Goal: Task Accomplishment & Management: Use online tool/utility

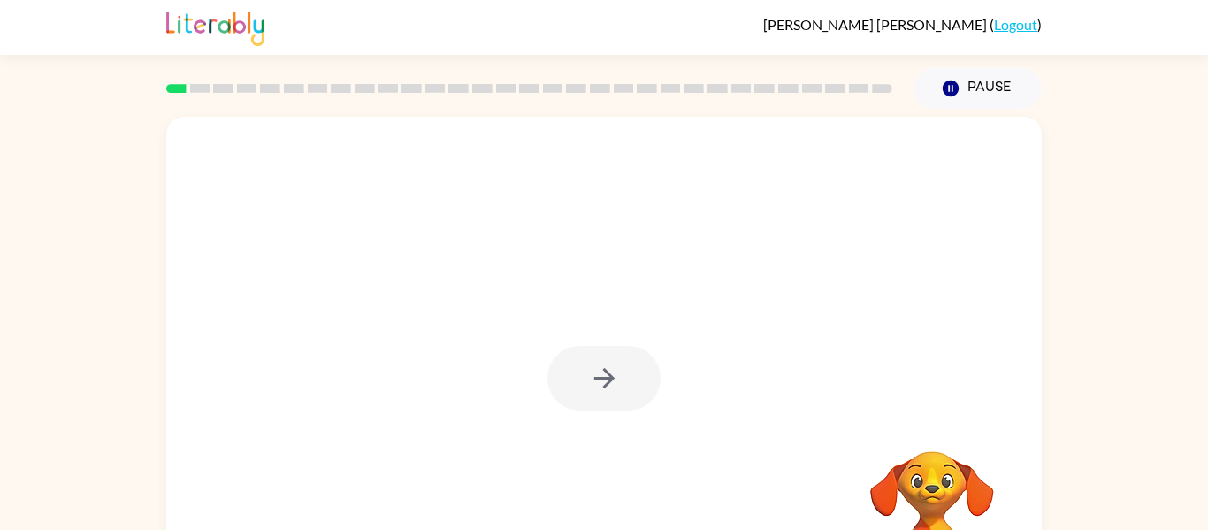
scroll to position [92, 0]
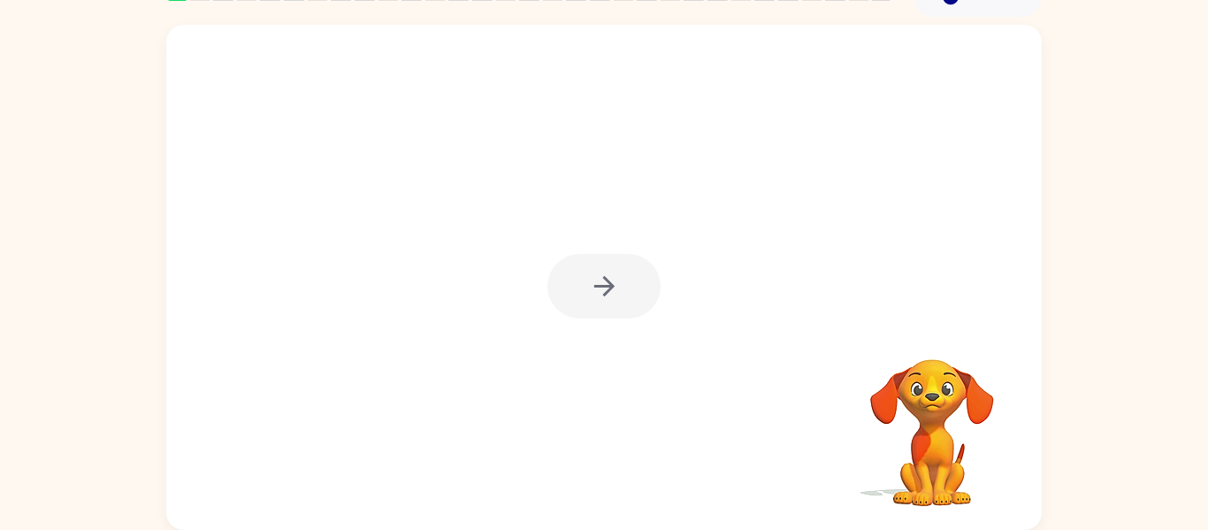
click at [613, 302] on div at bounding box center [603, 286] width 113 height 65
click at [598, 302] on icon "button" at bounding box center [604, 286] width 31 height 31
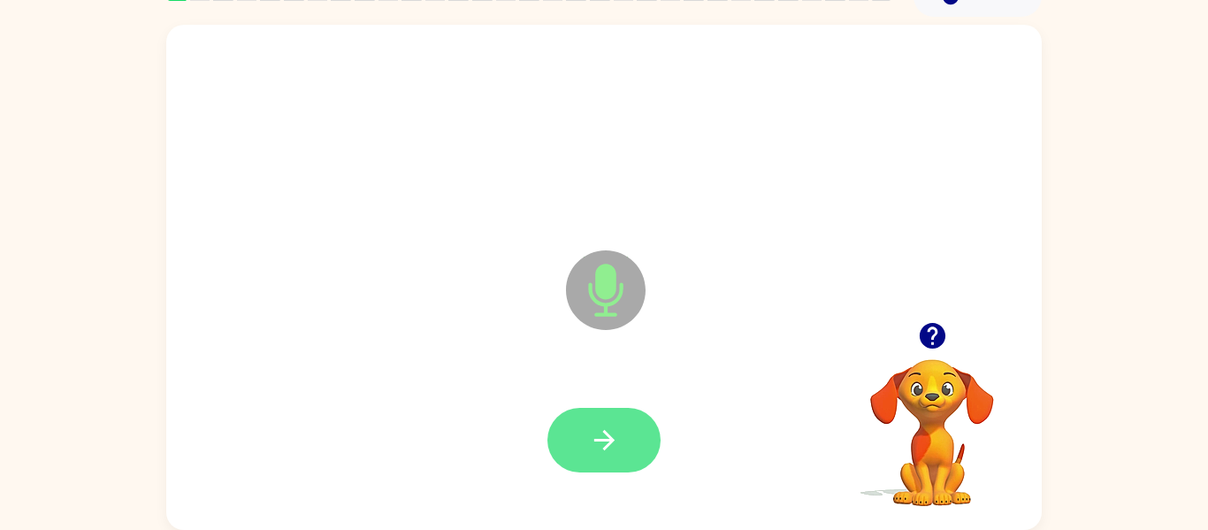
click at [581, 467] on button "button" at bounding box center [603, 440] width 113 height 65
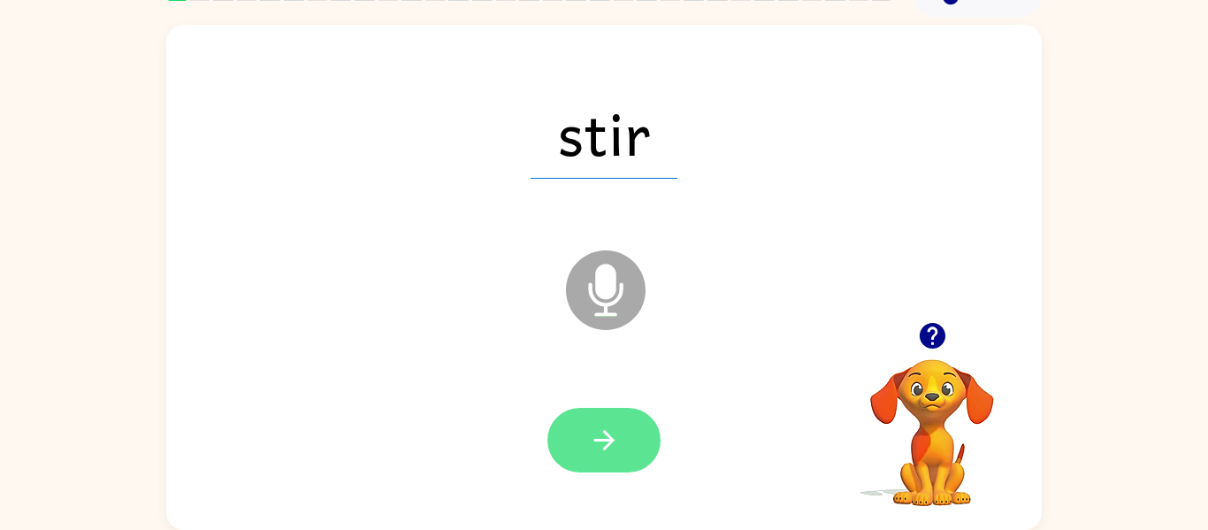
click at [607, 421] on button "button" at bounding box center [603, 440] width 113 height 65
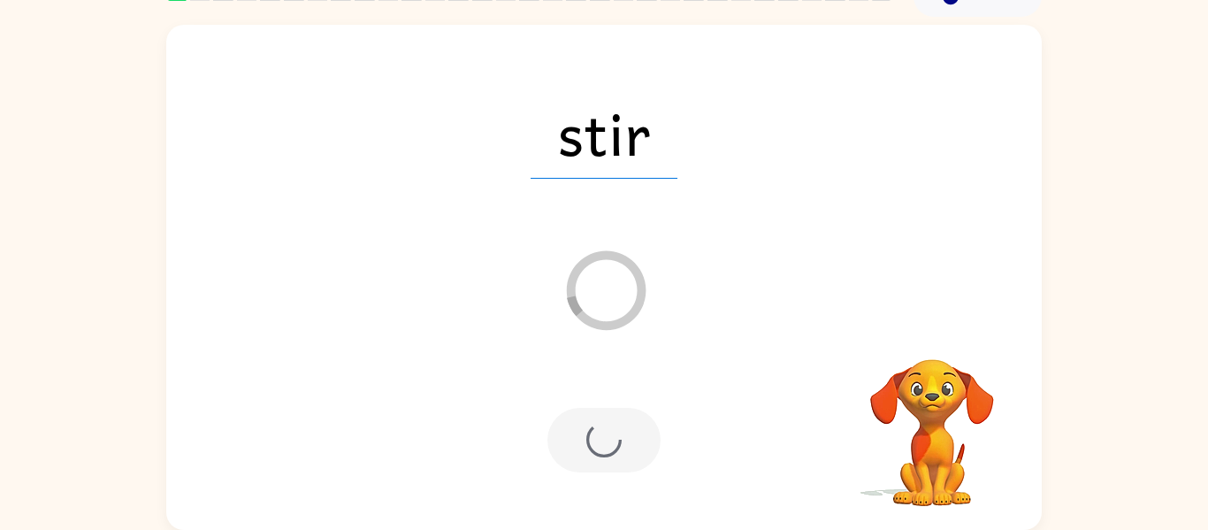
click at [622, 442] on div at bounding box center [603, 440] width 113 height 65
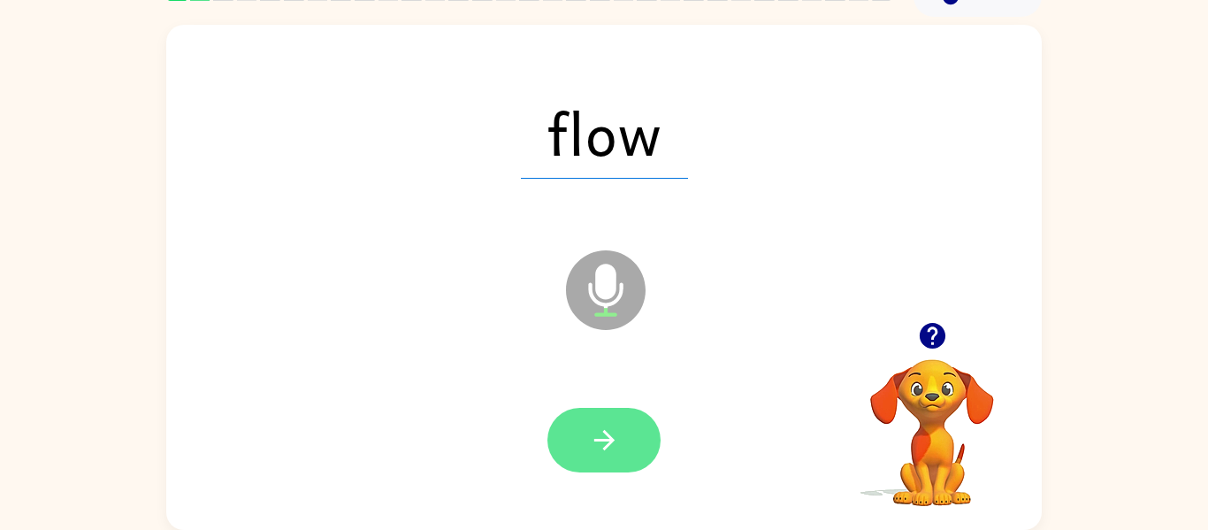
click at [615, 452] on icon "button" at bounding box center [604, 440] width 31 height 31
click at [582, 447] on button "button" at bounding box center [603, 440] width 113 height 65
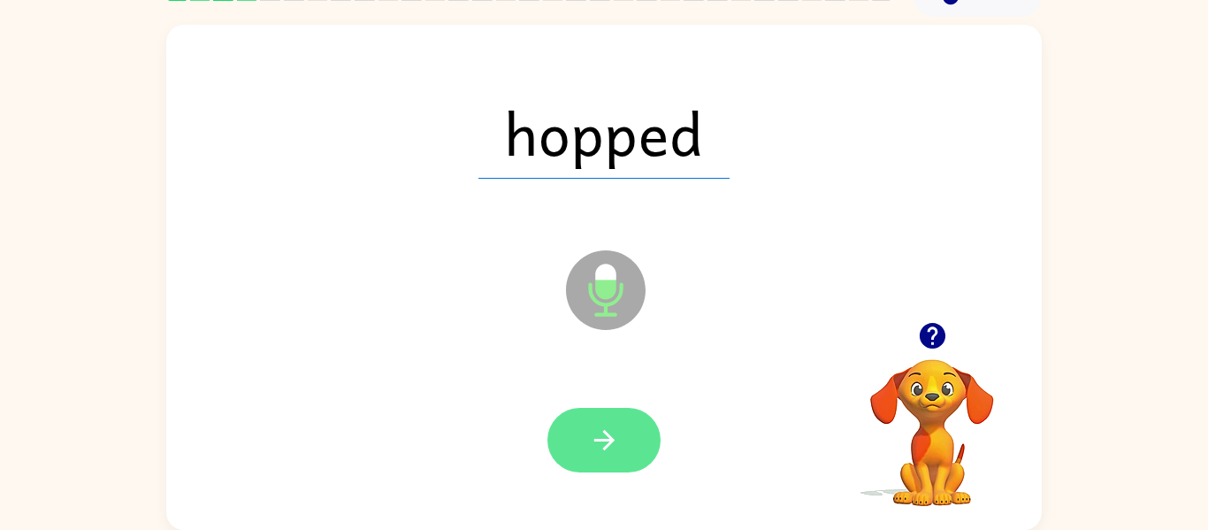
click at [589, 409] on button "button" at bounding box center [603, 440] width 113 height 65
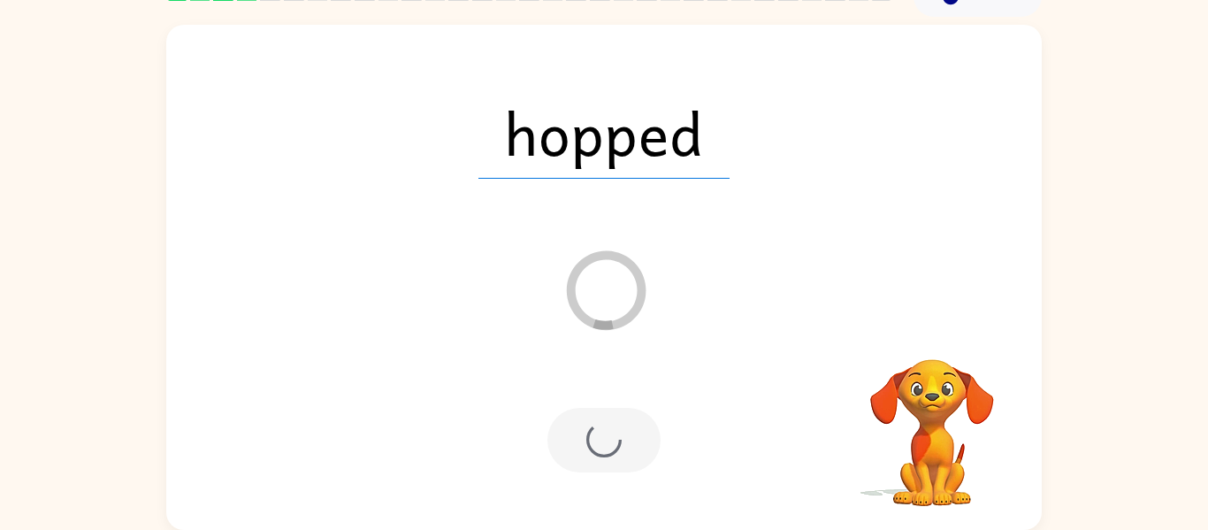
click at [607, 442] on div at bounding box center [603, 440] width 113 height 65
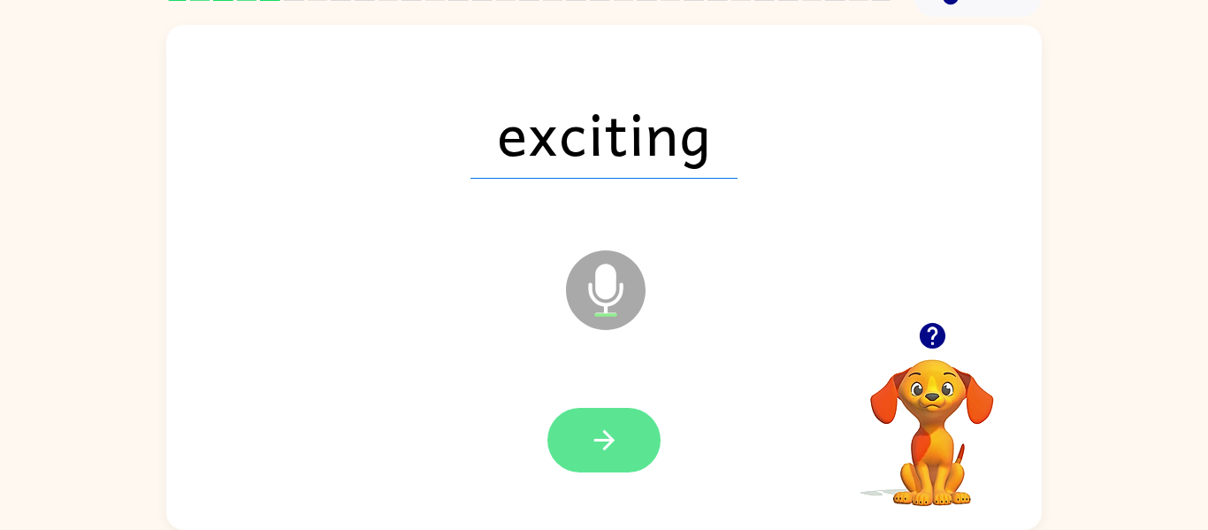
click at [618, 455] on icon "button" at bounding box center [604, 440] width 31 height 31
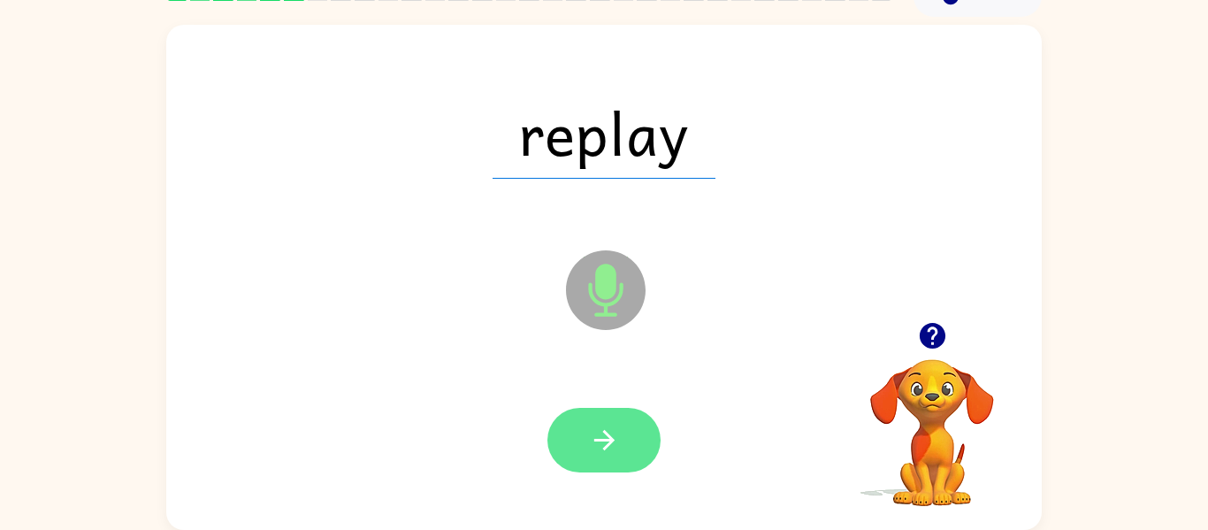
click at [589, 450] on icon "button" at bounding box center [604, 440] width 31 height 31
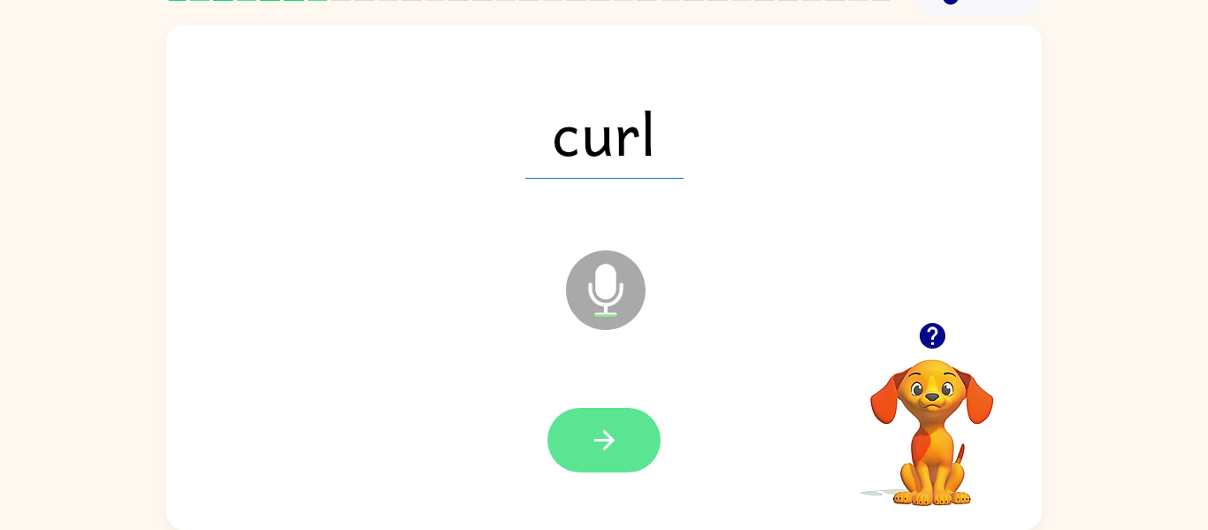
click at [604, 461] on button "button" at bounding box center [603, 440] width 113 height 65
click at [556, 435] on button "button" at bounding box center [603, 440] width 113 height 65
click at [604, 438] on icon "button" at bounding box center [604, 440] width 31 height 31
click at [609, 446] on icon "button" at bounding box center [603, 440] width 20 height 20
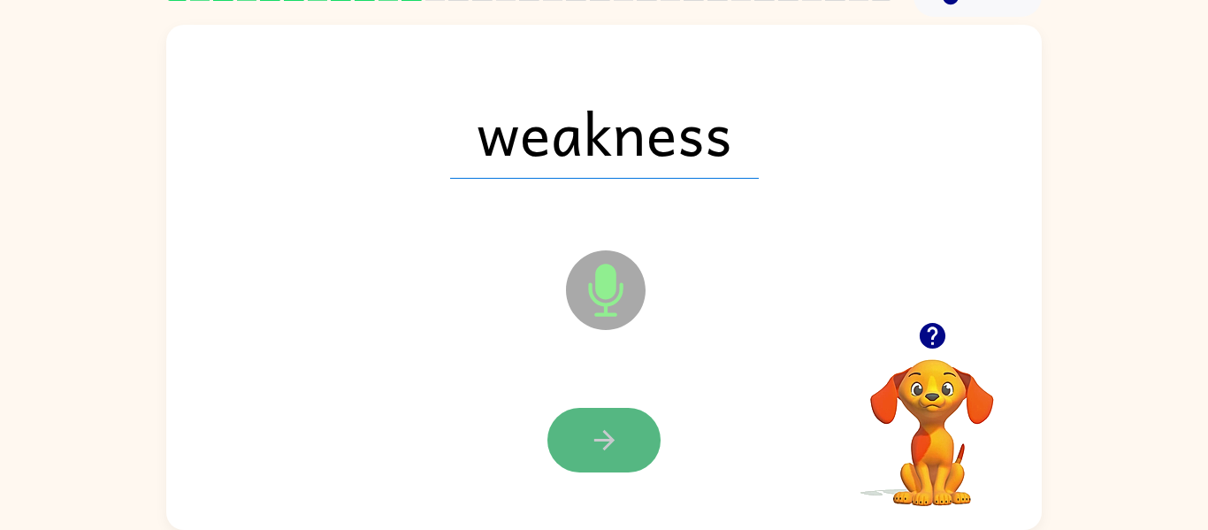
click at [621, 408] on button "button" at bounding box center [603, 440] width 113 height 65
click at [639, 462] on div at bounding box center [603, 440] width 113 height 65
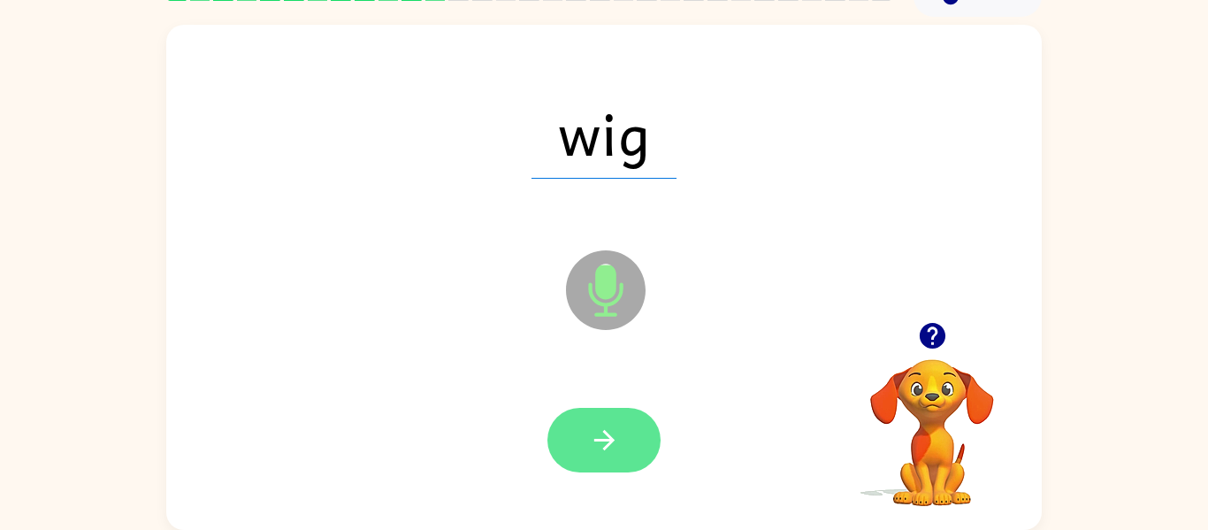
click at [643, 429] on button "button" at bounding box center [603, 440] width 113 height 65
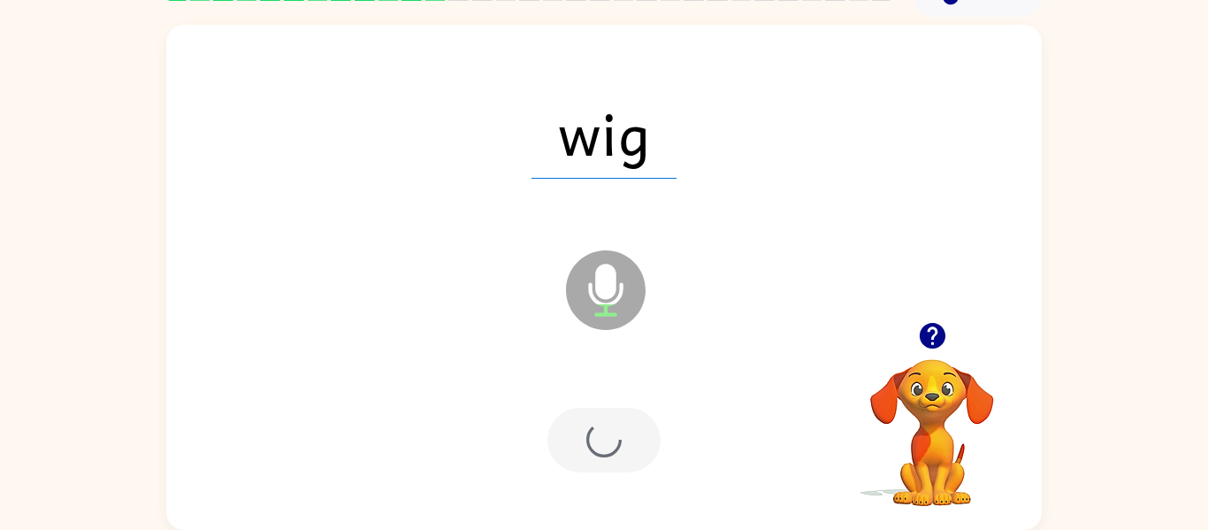
click at [639, 427] on div at bounding box center [603, 440] width 113 height 65
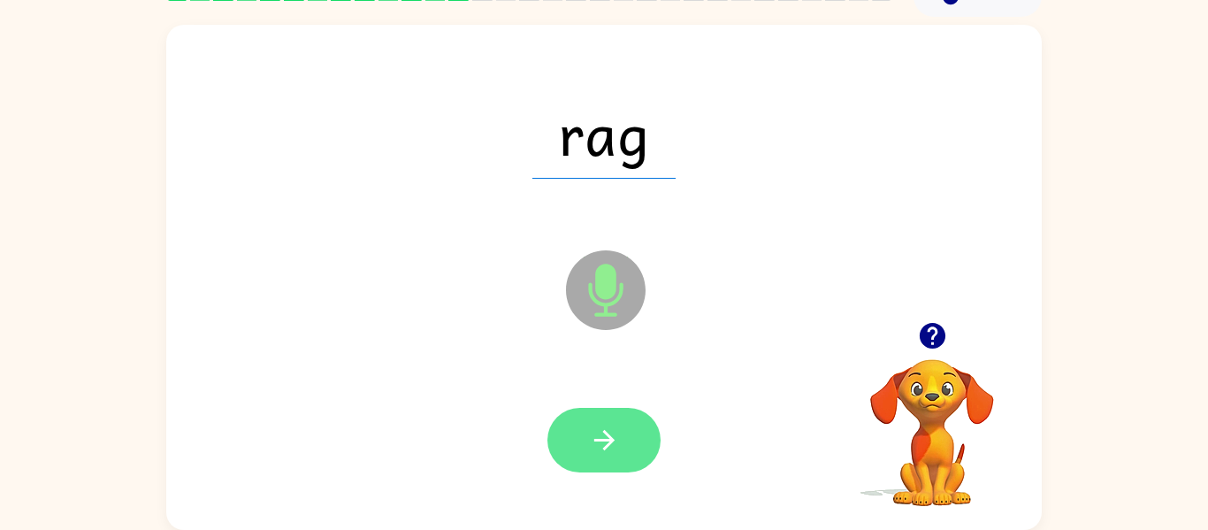
click at [605, 431] on icon "button" at bounding box center [603, 440] width 20 height 20
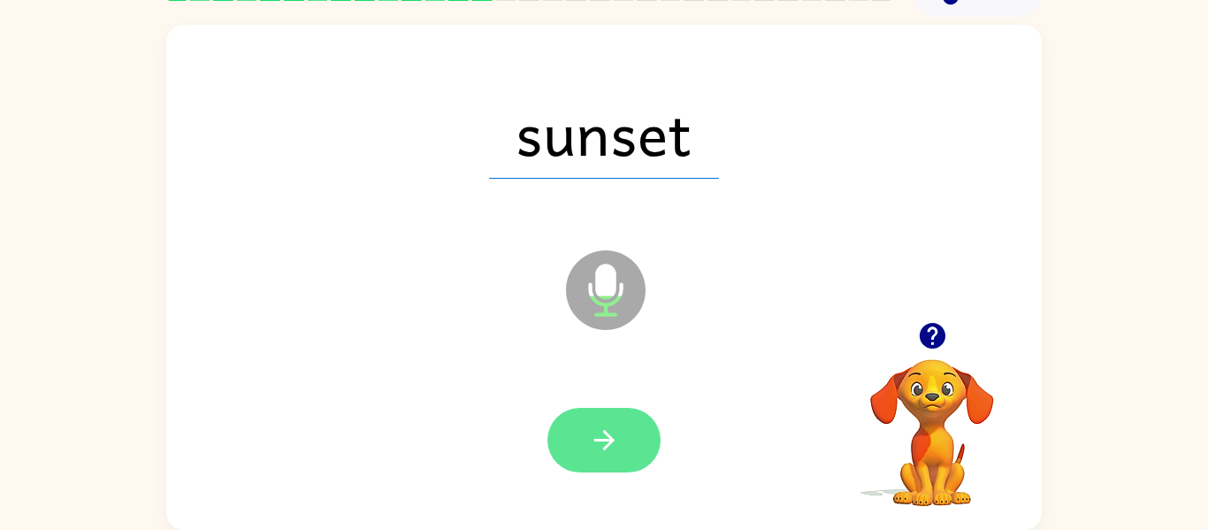
click at [615, 463] on button "button" at bounding box center [603, 440] width 113 height 65
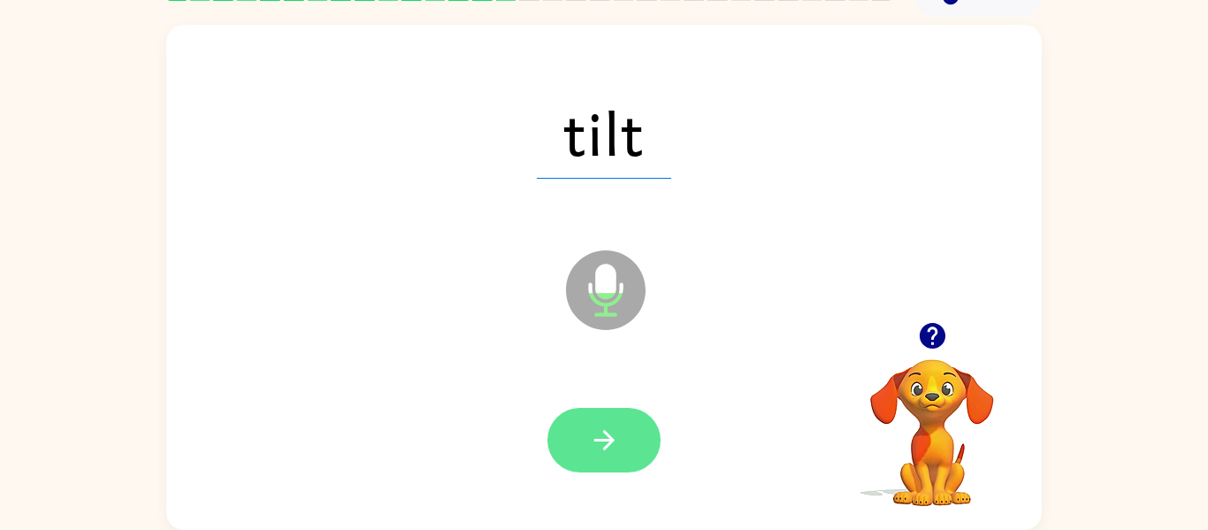
click at [586, 445] on button "button" at bounding box center [603, 440] width 113 height 65
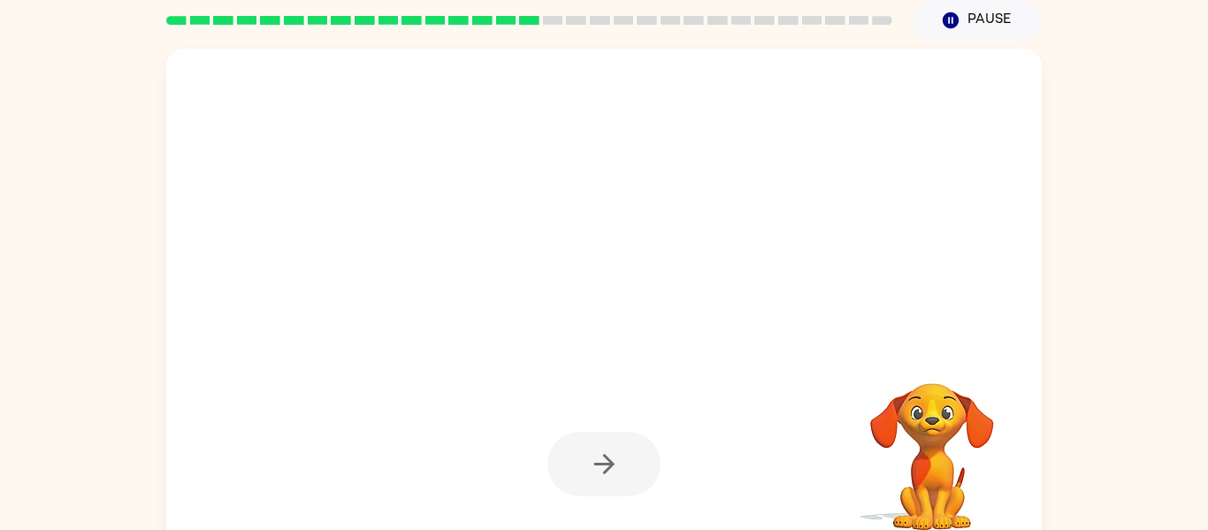
scroll to position [74, 0]
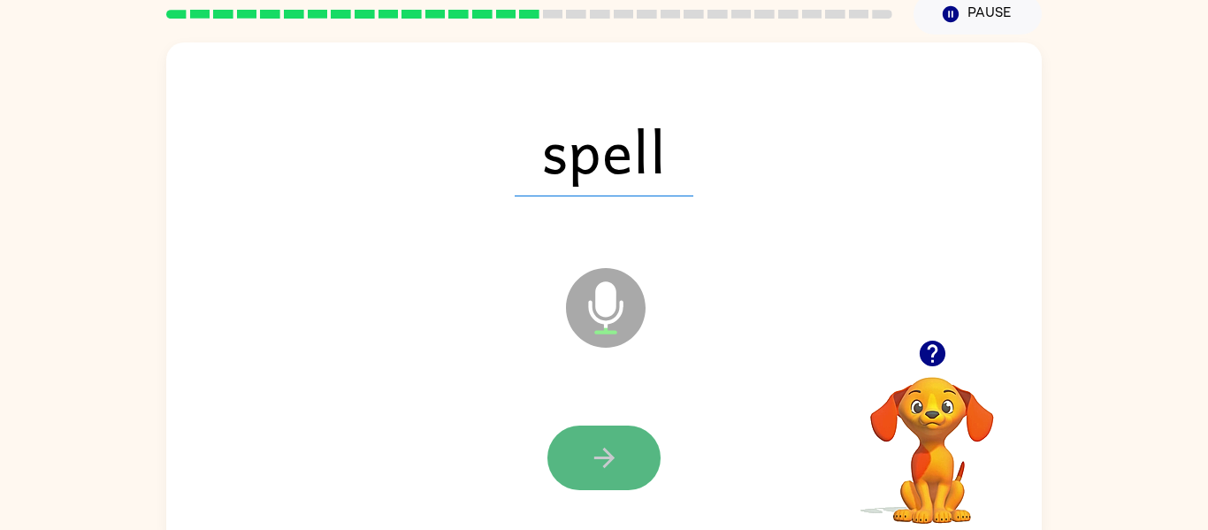
click at [621, 466] on button "button" at bounding box center [603, 457] width 113 height 65
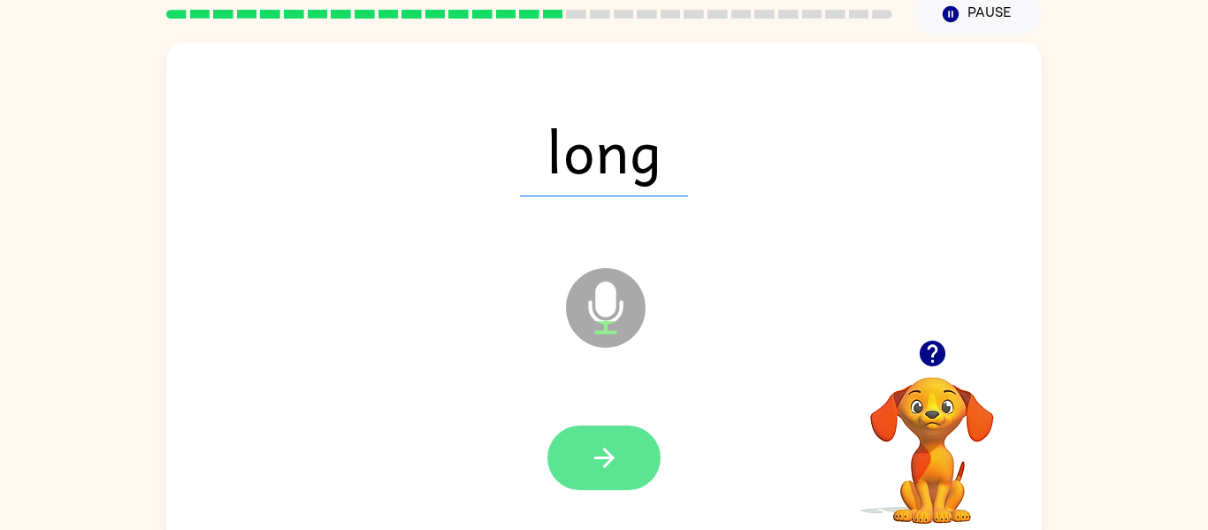
click at [632, 465] on button "button" at bounding box center [603, 457] width 113 height 65
click at [614, 452] on icon "button" at bounding box center [604, 457] width 31 height 31
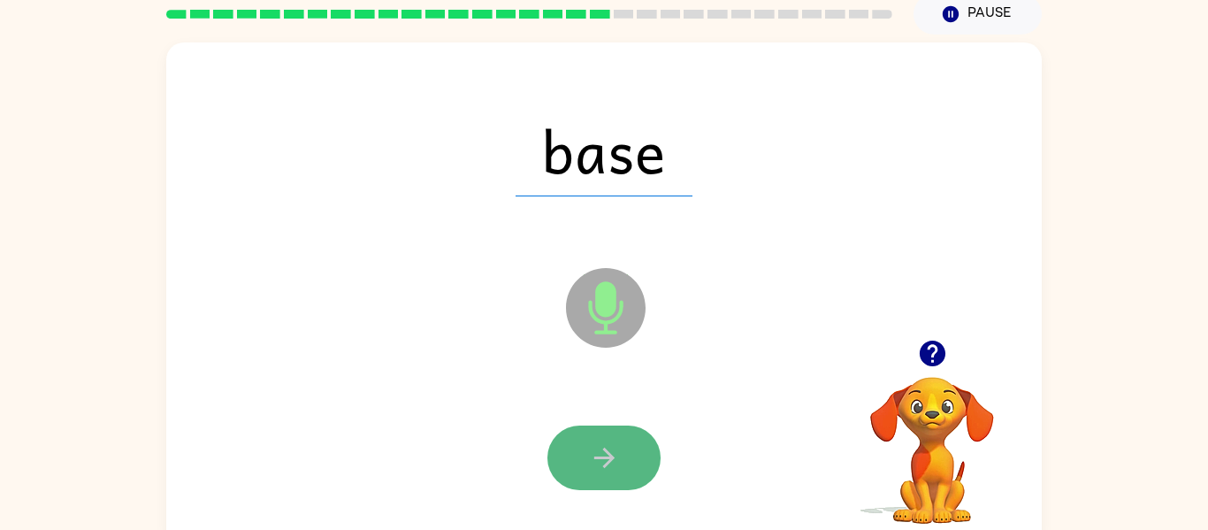
click at [569, 435] on button "button" at bounding box center [603, 457] width 113 height 65
click at [596, 448] on icon "button" at bounding box center [604, 457] width 31 height 31
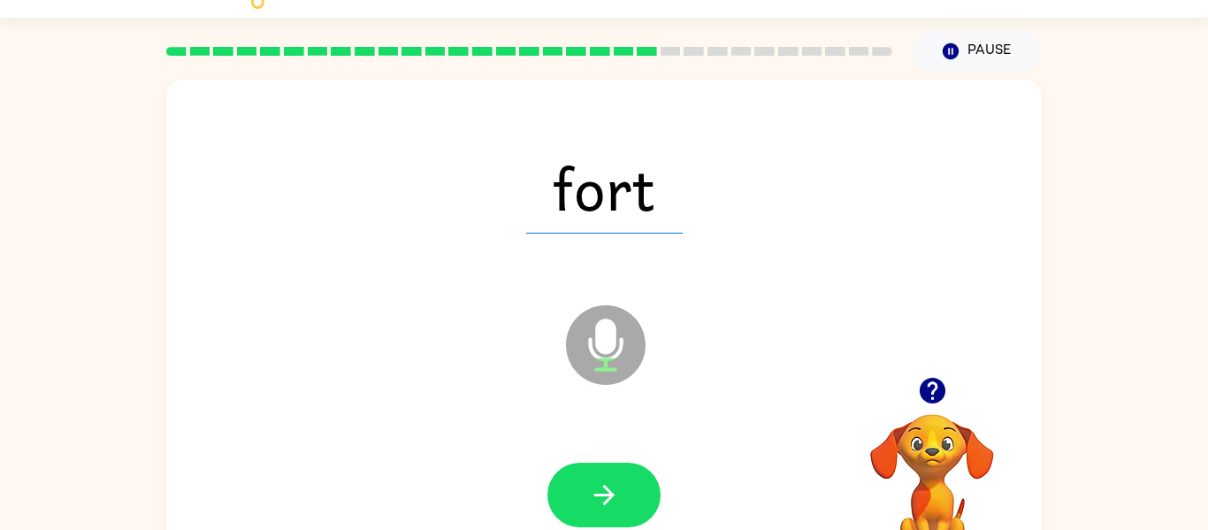
scroll to position [36, 0]
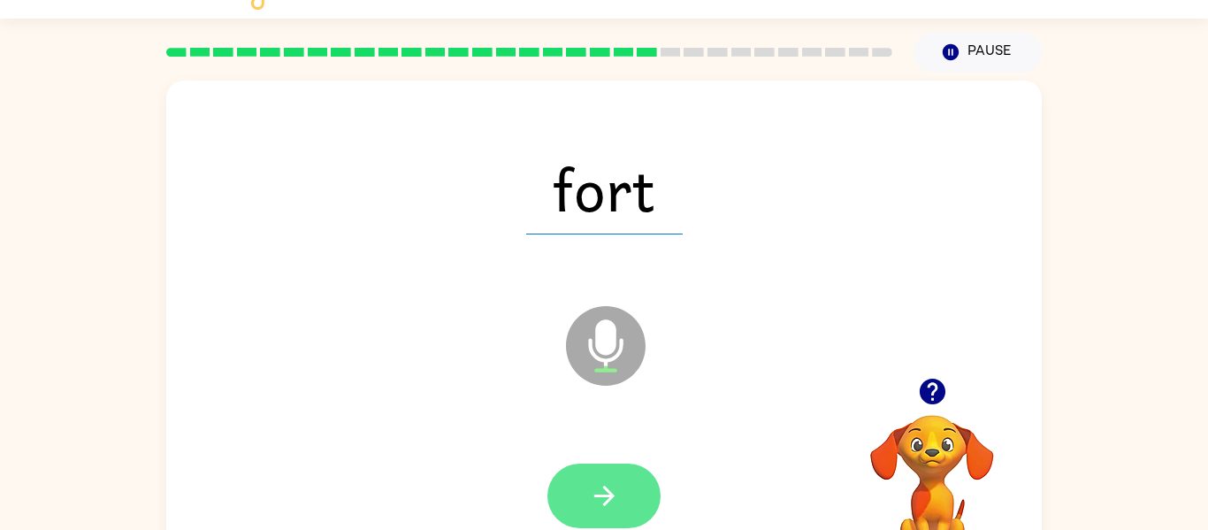
click at [647, 486] on button "button" at bounding box center [603, 495] width 113 height 65
click at [647, 494] on div at bounding box center [603, 495] width 113 height 65
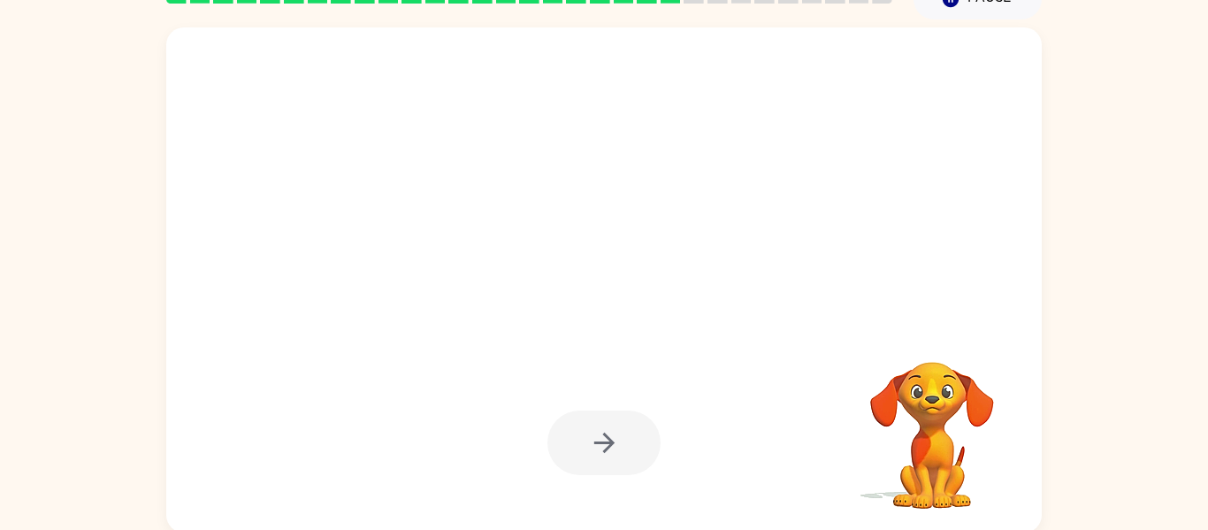
scroll to position [92, 0]
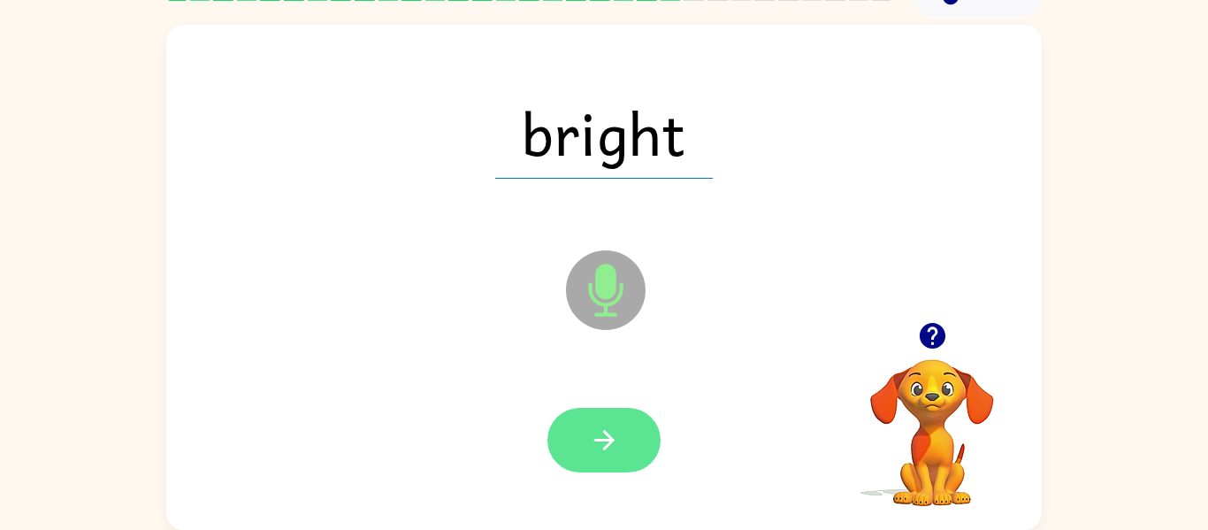
click at [600, 447] on icon "button" at bounding box center [604, 440] width 31 height 31
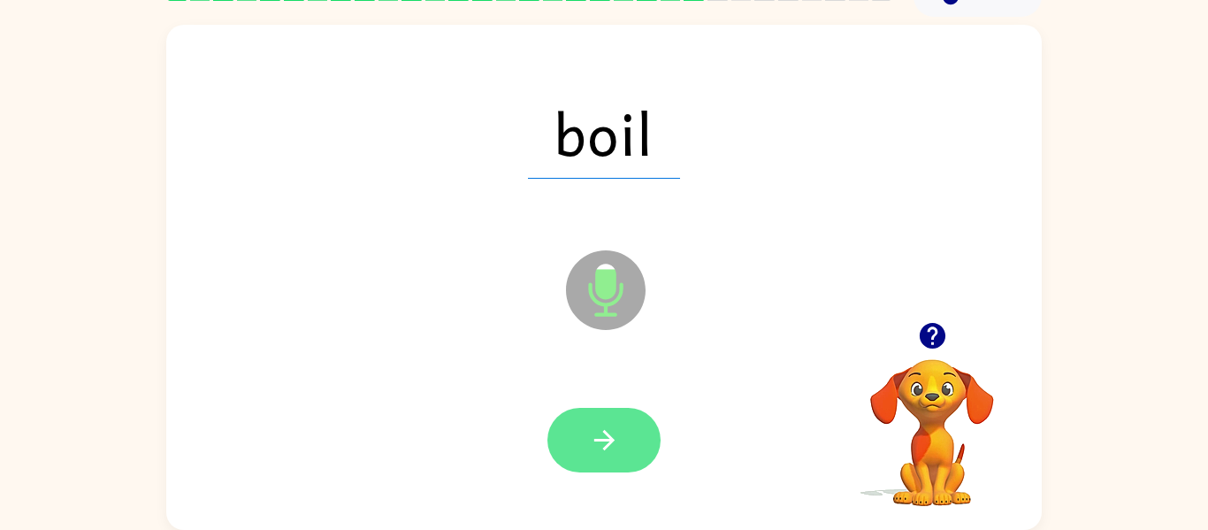
click at [610, 471] on button "button" at bounding box center [603, 440] width 113 height 65
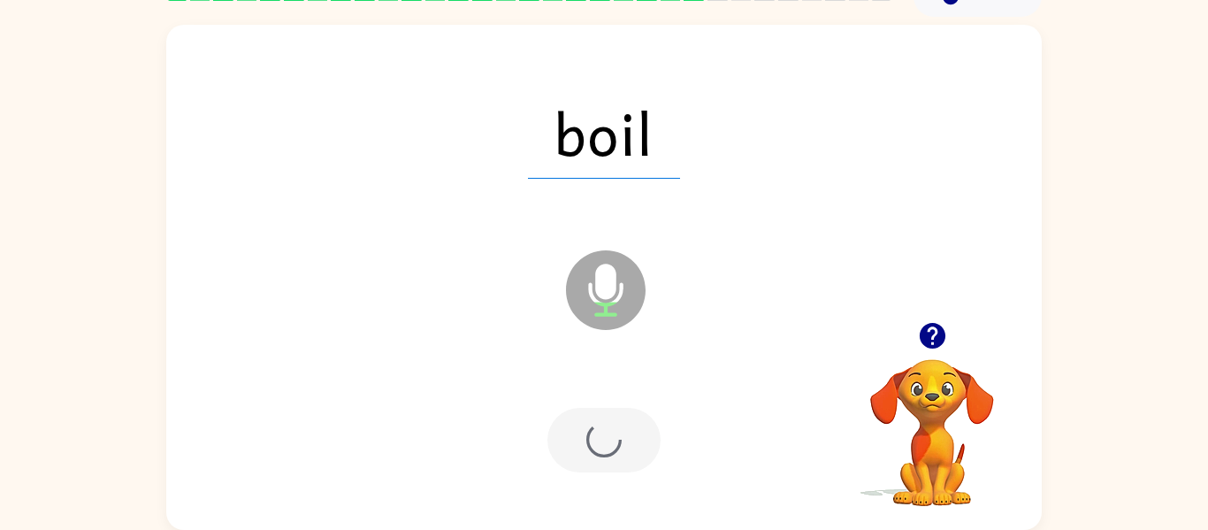
click at [584, 433] on div at bounding box center [603, 440] width 113 height 65
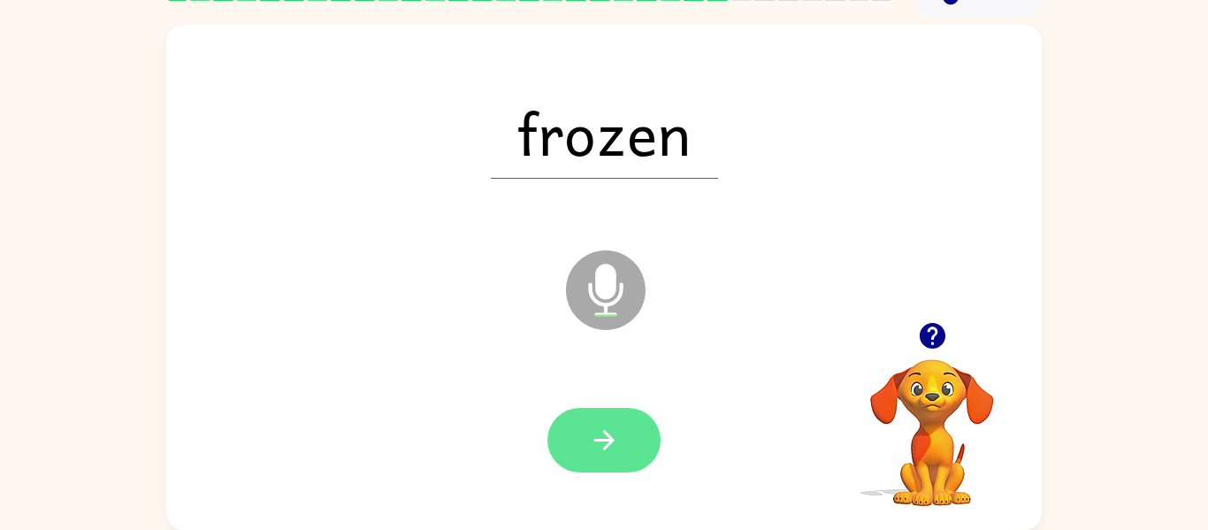
click at [626, 438] on button "button" at bounding box center [603, 440] width 113 height 65
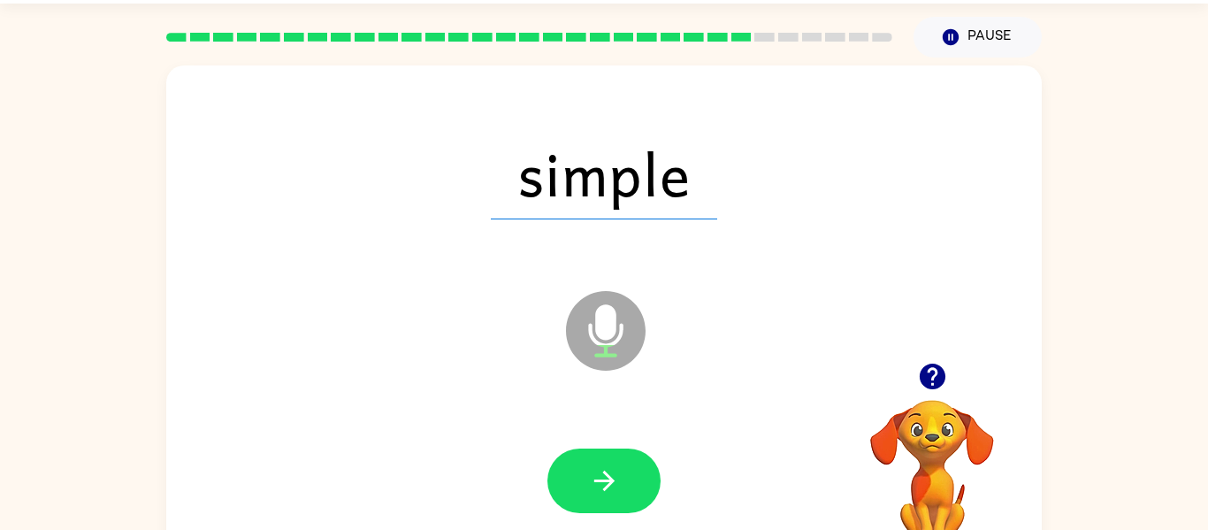
scroll to position [50, 0]
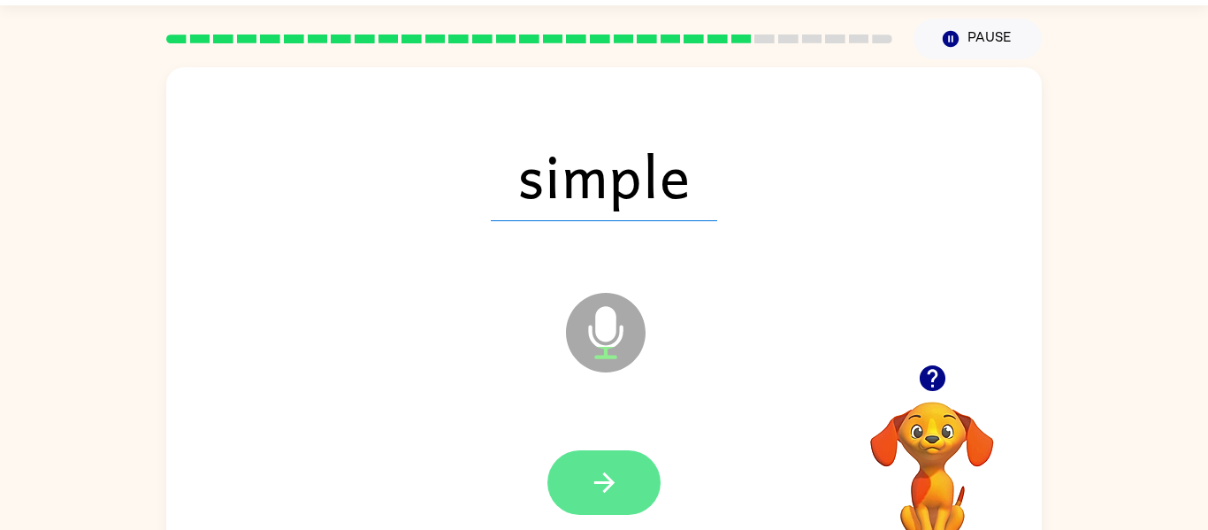
click at [600, 502] on button "button" at bounding box center [603, 482] width 113 height 65
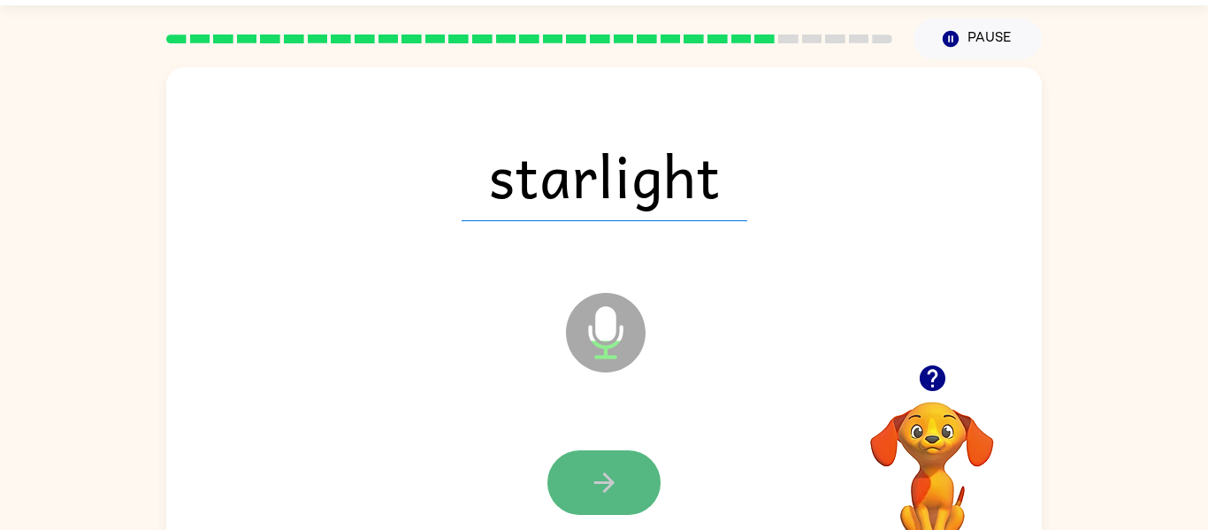
click at [608, 473] on icon "button" at bounding box center [604, 482] width 31 height 31
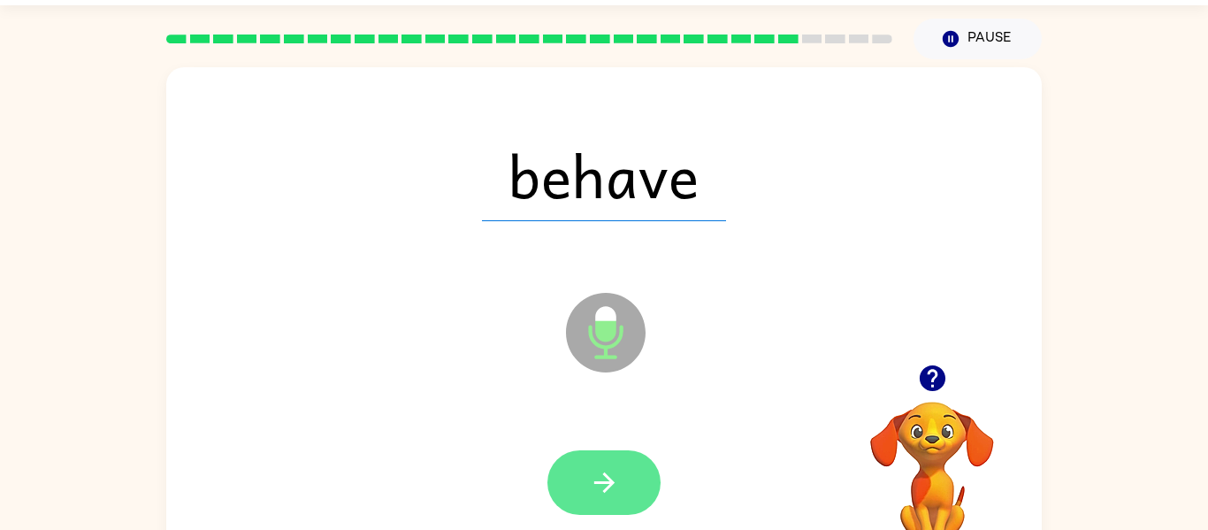
click at [627, 490] on button "button" at bounding box center [603, 482] width 113 height 65
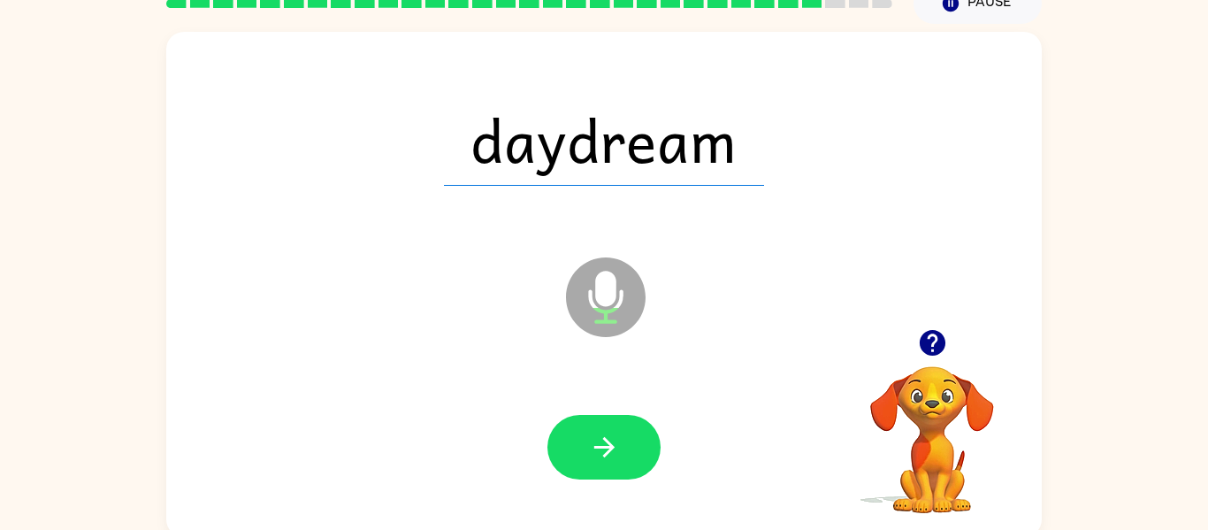
scroll to position [92, 0]
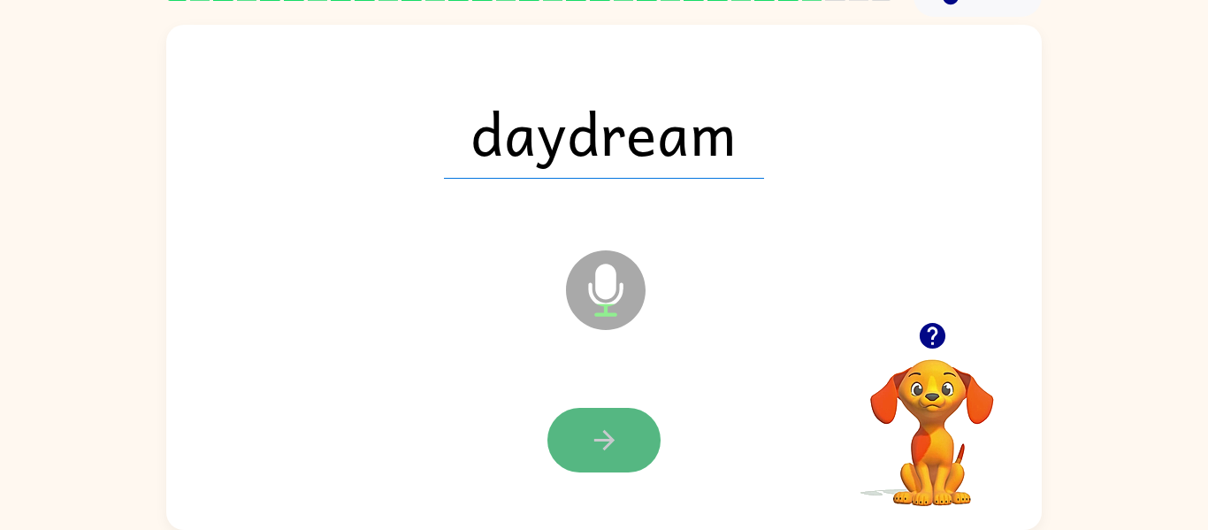
click at [642, 441] on button "button" at bounding box center [603, 440] width 113 height 65
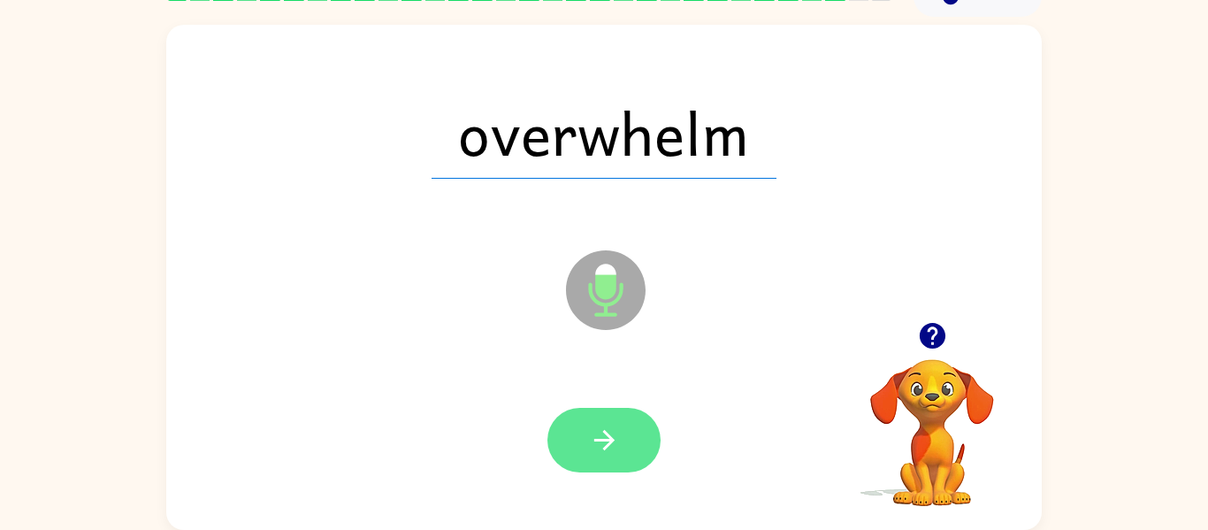
click at [606, 417] on button "button" at bounding box center [603, 440] width 113 height 65
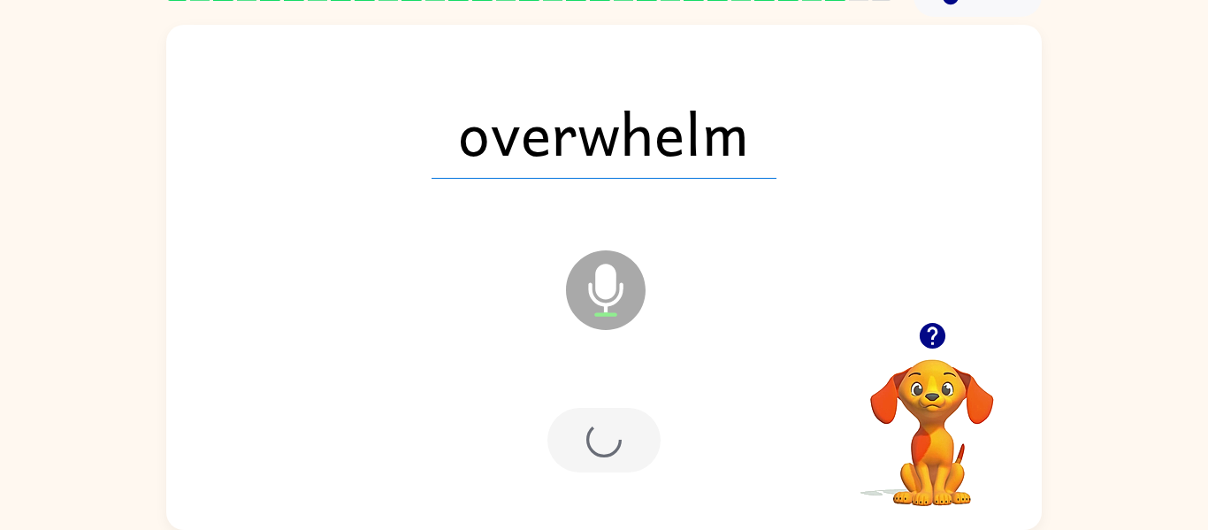
click at [615, 440] on div at bounding box center [603, 440] width 113 height 65
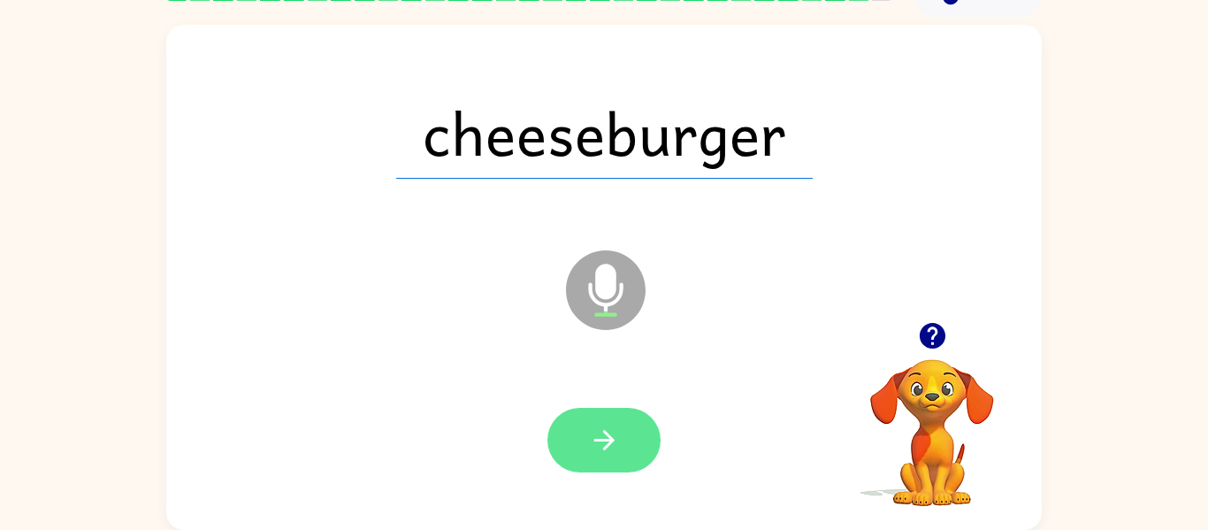
click at [612, 455] on icon "button" at bounding box center [604, 440] width 31 height 31
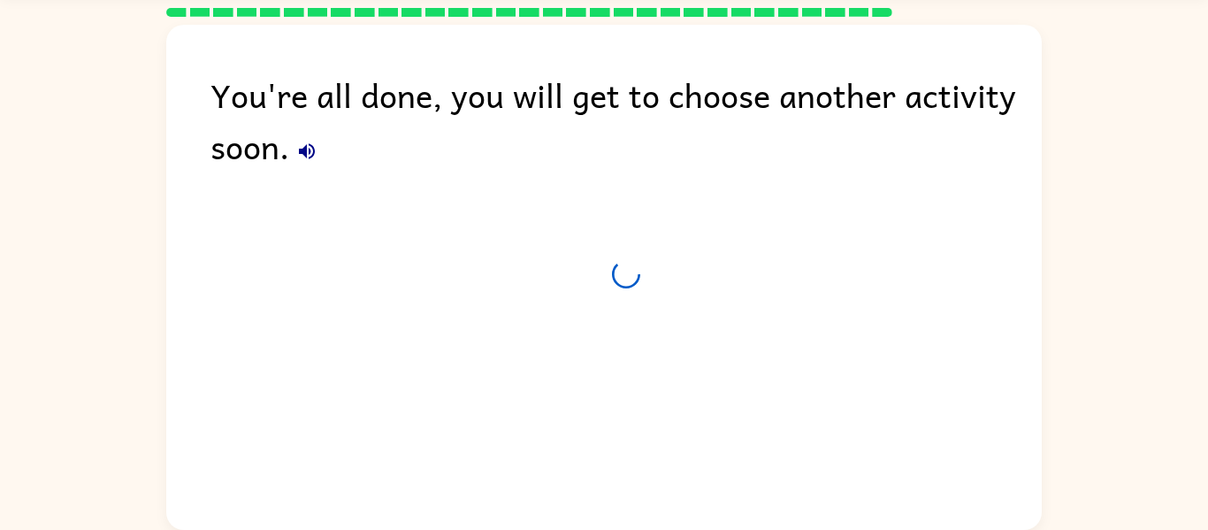
scroll to position [60, 0]
